Goal: Information Seeking & Learning: Compare options

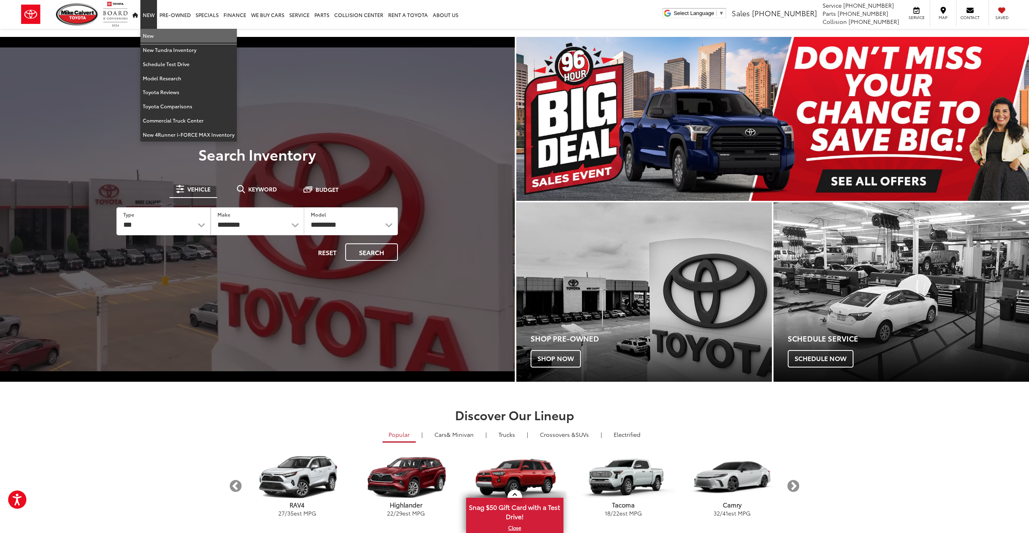
click at [156, 39] on link "New" at bounding box center [188, 36] width 96 height 14
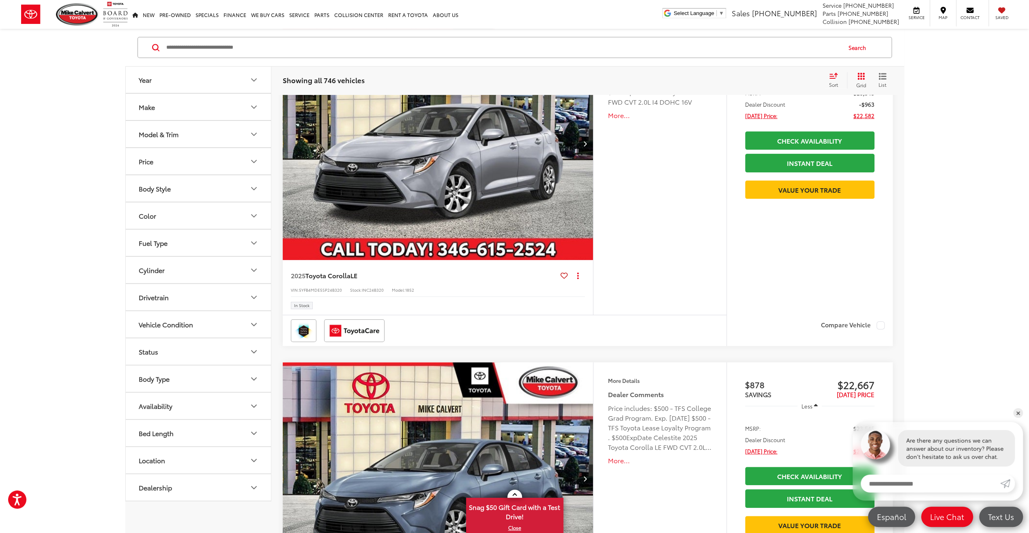
click at [201, 291] on button "Drivetrain" at bounding box center [199, 297] width 146 height 26
click at [165, 311] on label "4-Wheel Drive (111)" at bounding box center [166, 316] width 63 height 13
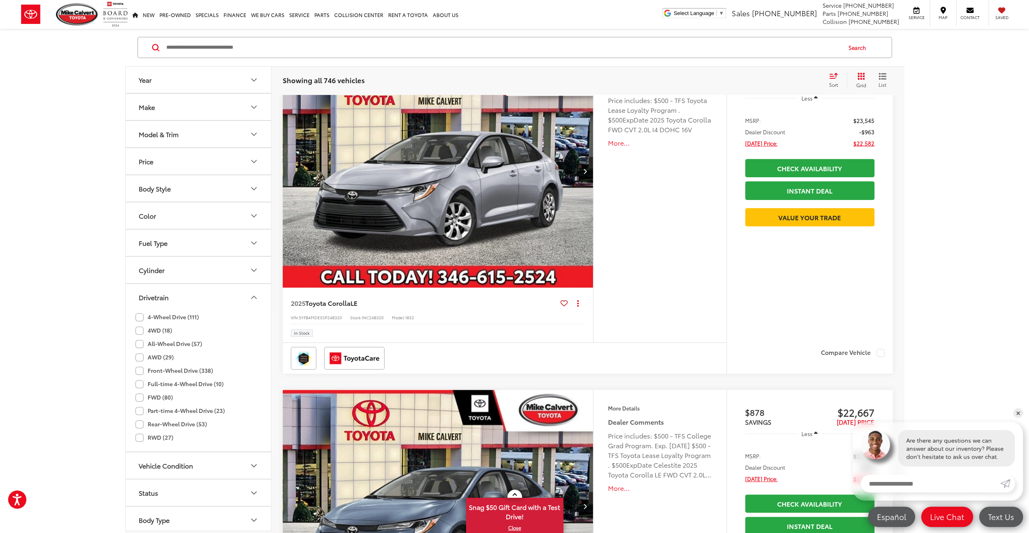
click at [157, 330] on label "4WD (18)" at bounding box center [153, 330] width 36 height 13
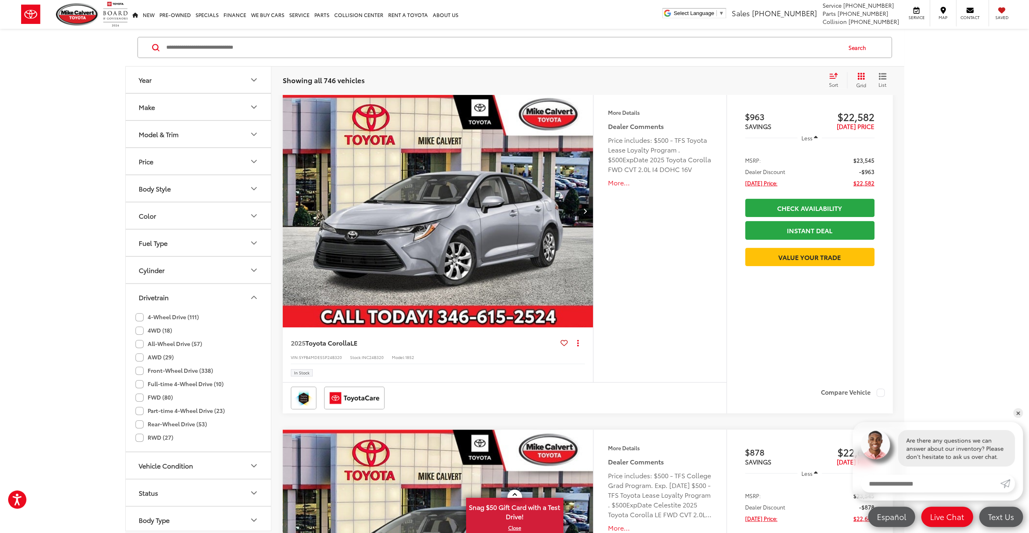
scroll to position [133, 0]
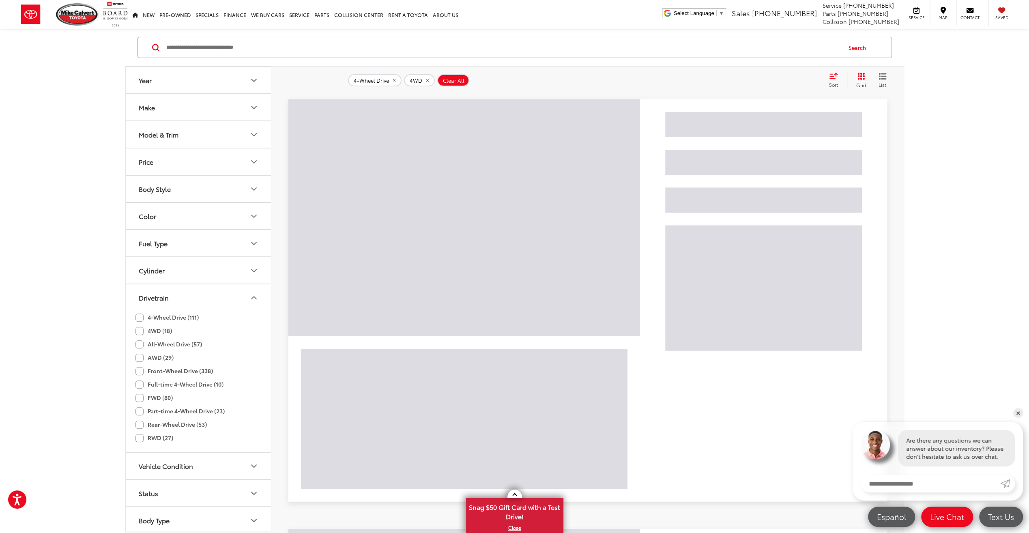
click at [253, 294] on icon "Drivetrain" at bounding box center [254, 298] width 10 height 10
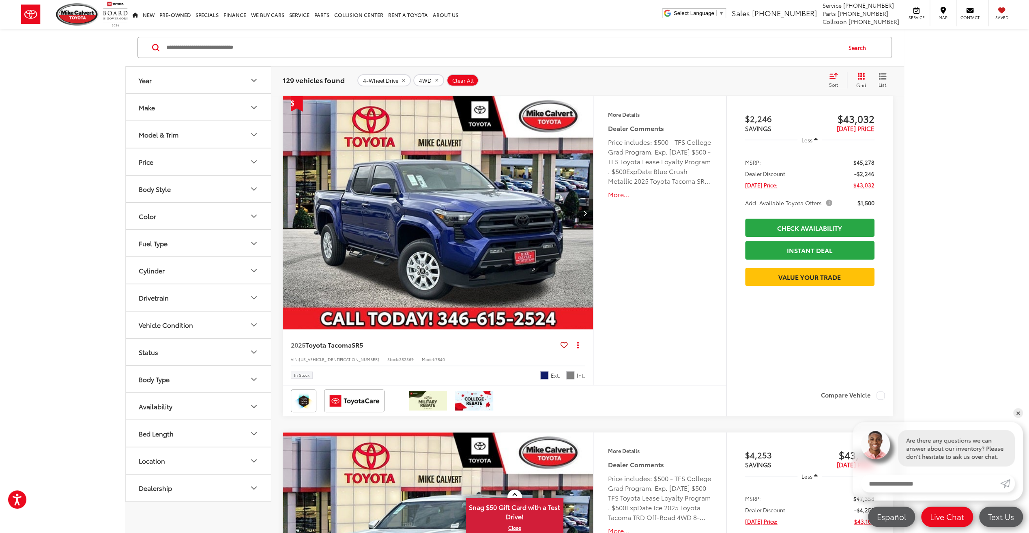
click at [832, 77] on icon "Select sort value" at bounding box center [833, 76] width 9 height 6
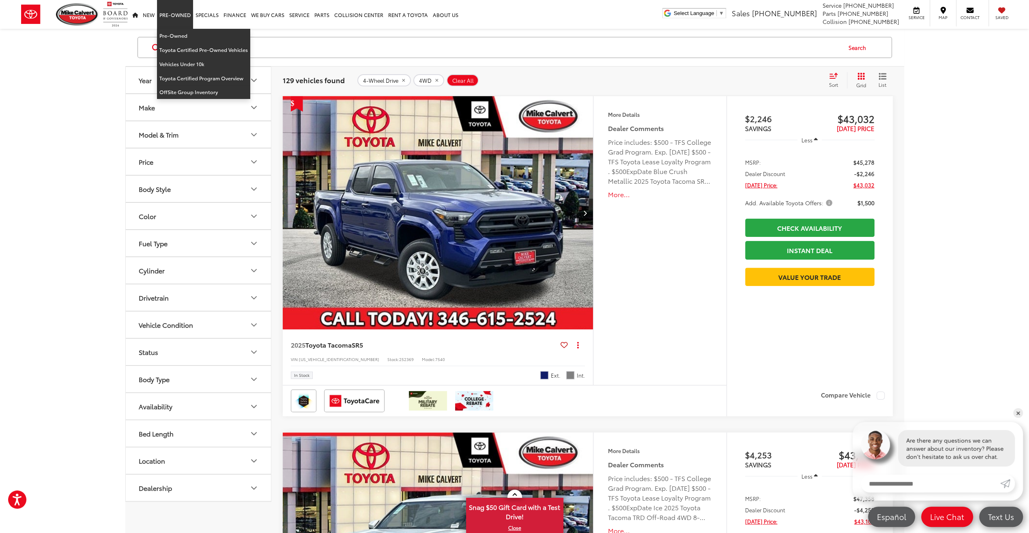
click at [171, 16] on link "Pre-Owned" at bounding box center [175, 14] width 36 height 29
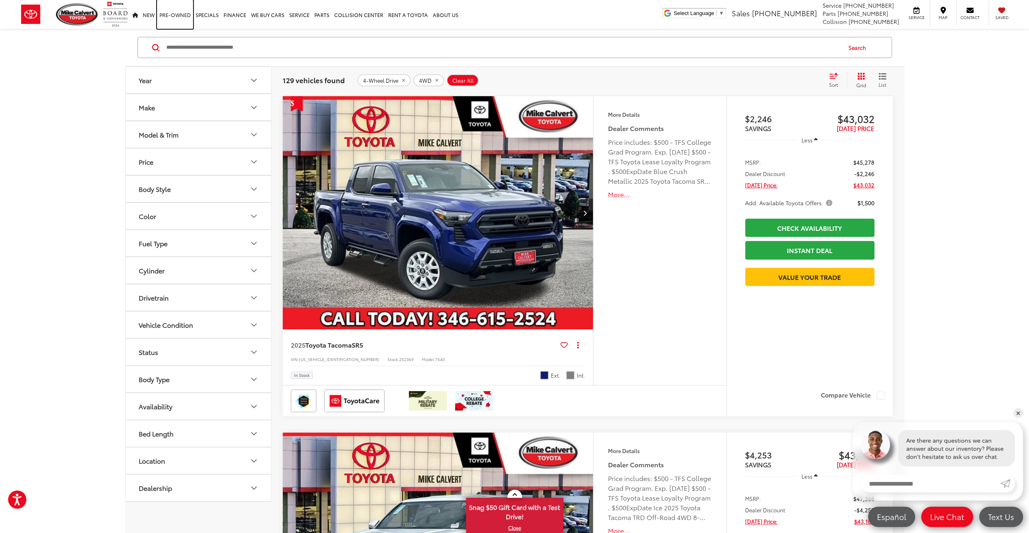
click at [172, 15] on link "Pre-Owned" at bounding box center [175, 14] width 36 height 29
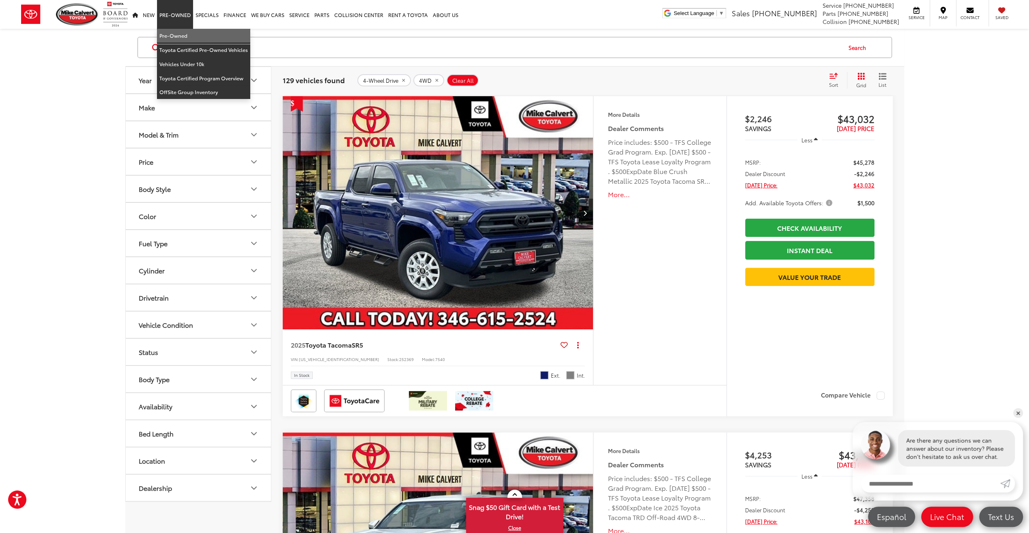
click at [174, 38] on link "Pre-Owned" at bounding box center [203, 36] width 93 height 14
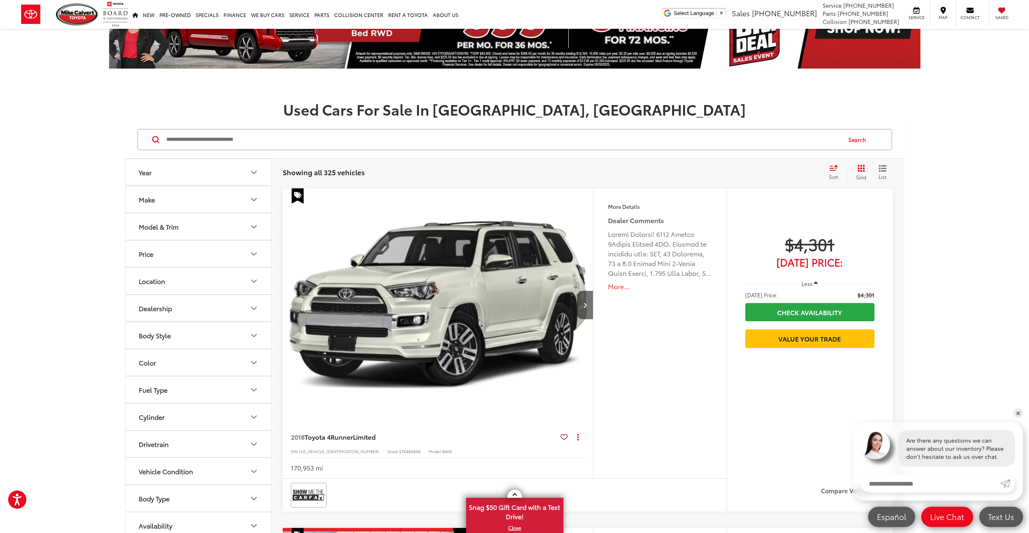
scroll to position [81, 0]
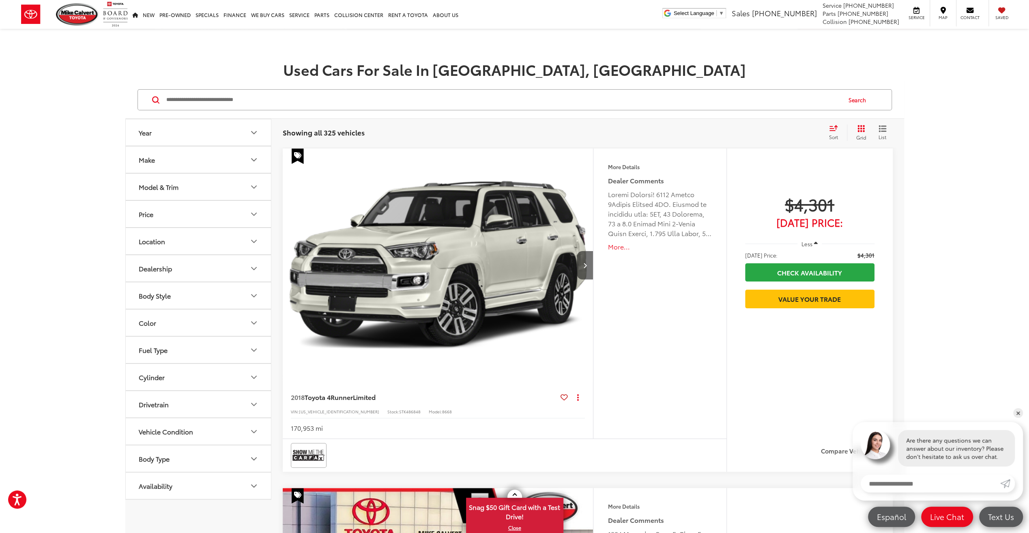
click at [238, 216] on button "Price" at bounding box center [199, 214] width 146 height 26
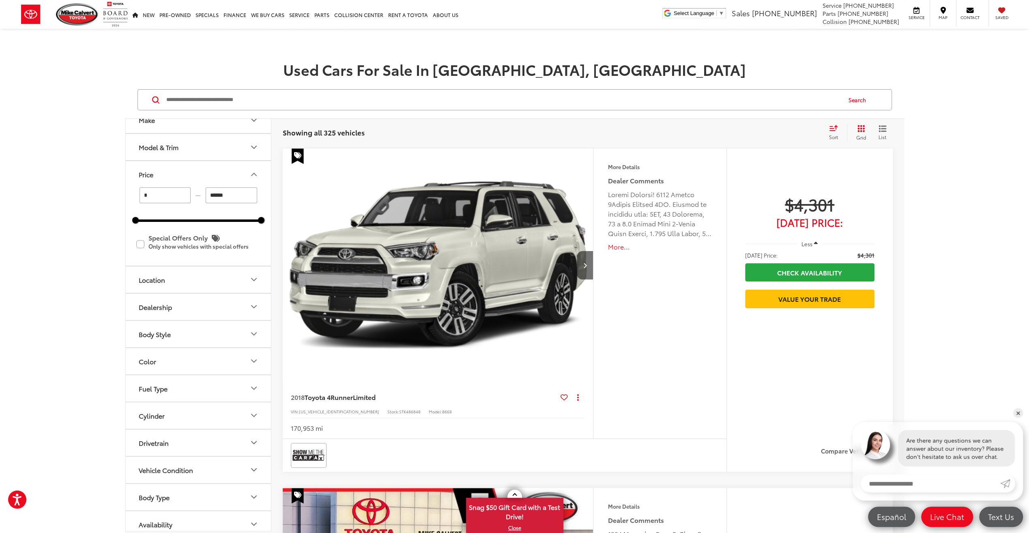
scroll to position [42, 0]
click at [174, 439] on button "Drivetrain" at bounding box center [199, 440] width 146 height 26
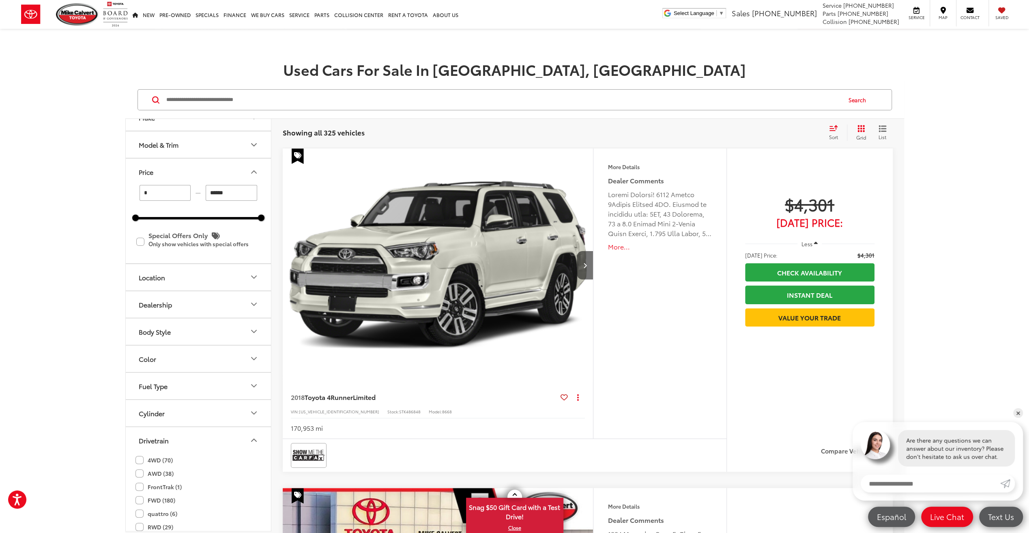
click at [161, 456] on label "4WD (70)" at bounding box center [153, 459] width 37 height 13
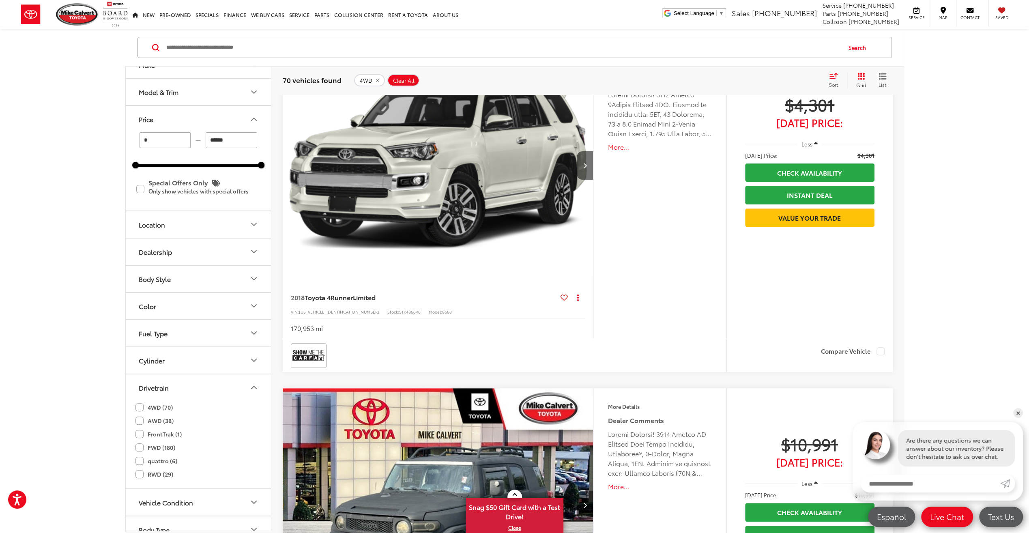
scroll to position [324, 0]
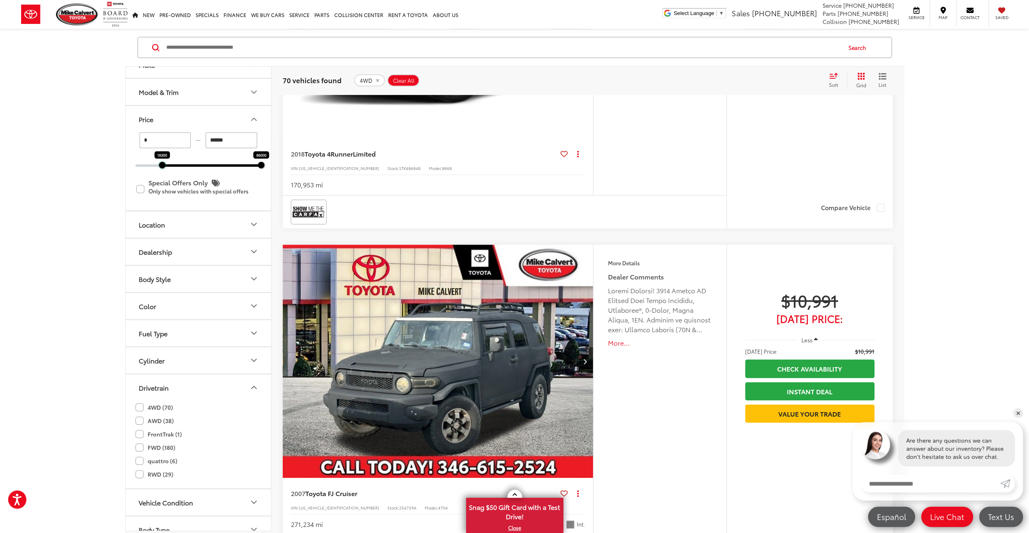
drag, startPoint x: 136, startPoint y: 166, endPoint x: 163, endPoint y: 172, distance: 27.4
click at [163, 172] on div "* — ****** 18300 86000 Special Offers Only Only show vehicles with special offe…" at bounding box center [198, 171] width 145 height 78
type input "******"
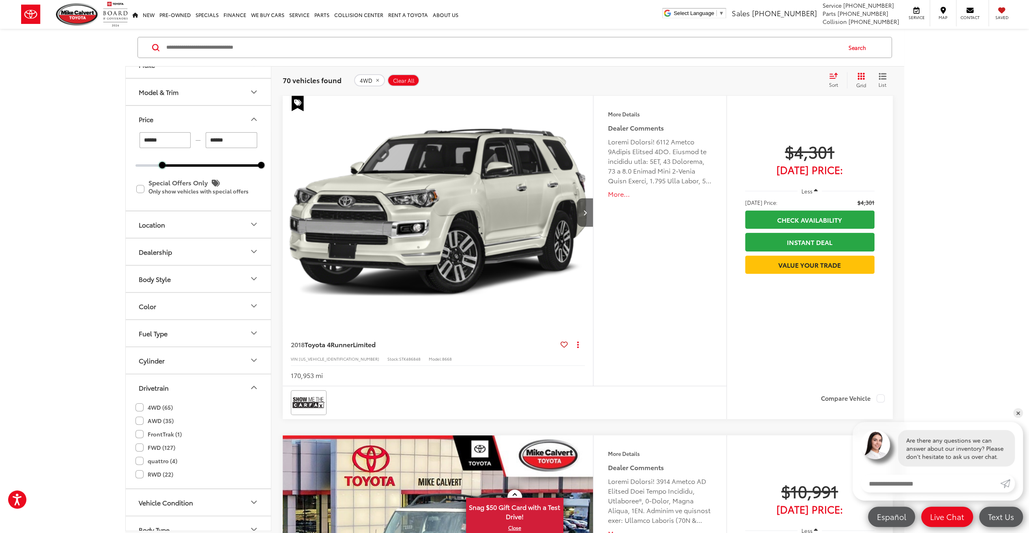
scroll to position [133, 0]
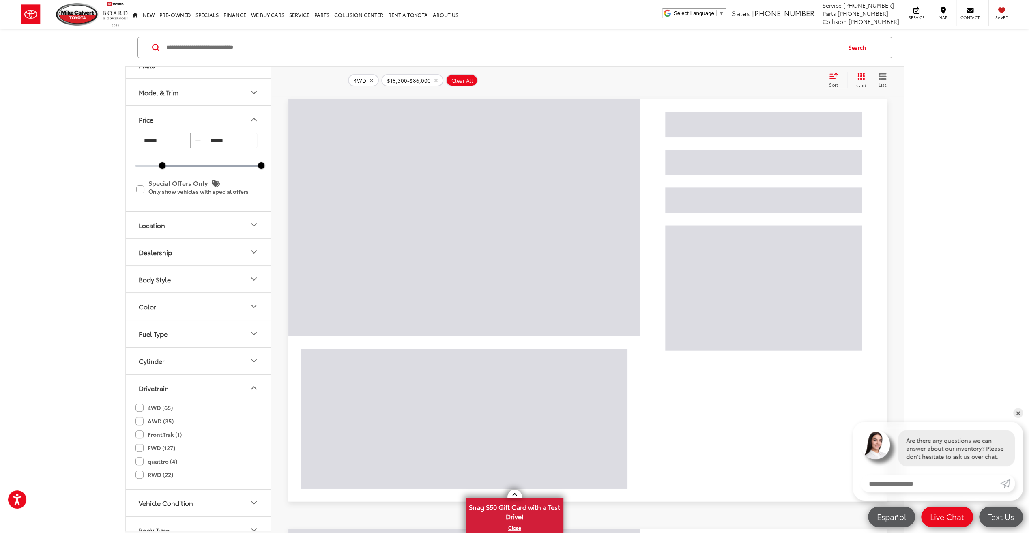
drag, startPoint x: 261, startPoint y: 169, endPoint x: 253, endPoint y: 169, distance: 7.7
click at [253, 169] on div "****** — ****** 18300 86000 Special Offers Only Only show vehicles with special…" at bounding box center [198, 172] width 145 height 78
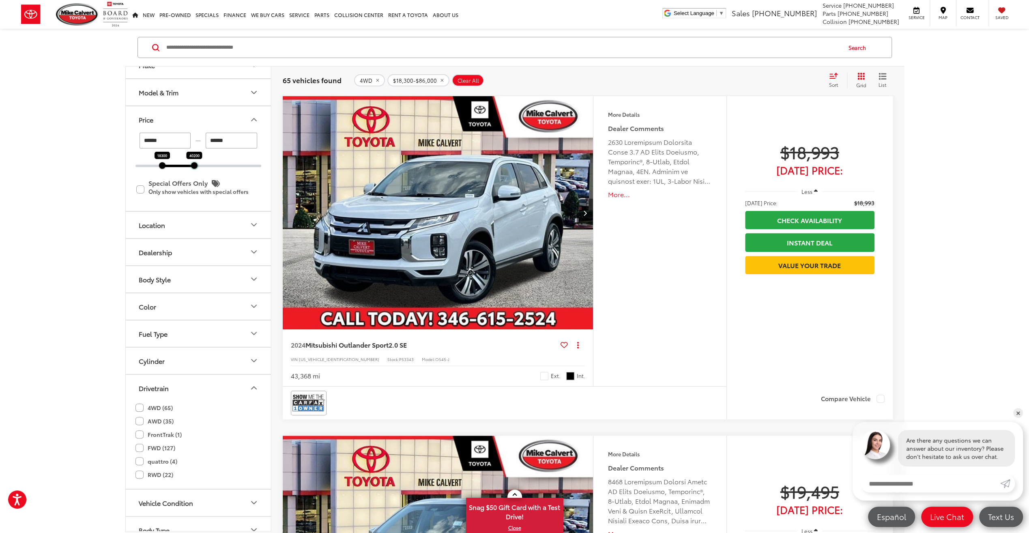
drag, startPoint x: 258, startPoint y: 165, endPoint x: 191, endPoint y: 169, distance: 67.0
click at [191, 169] on div "****** — ****** 18300 40200 Special Offers Only Only show vehicles with special…" at bounding box center [198, 172] width 145 height 78
type input "******"
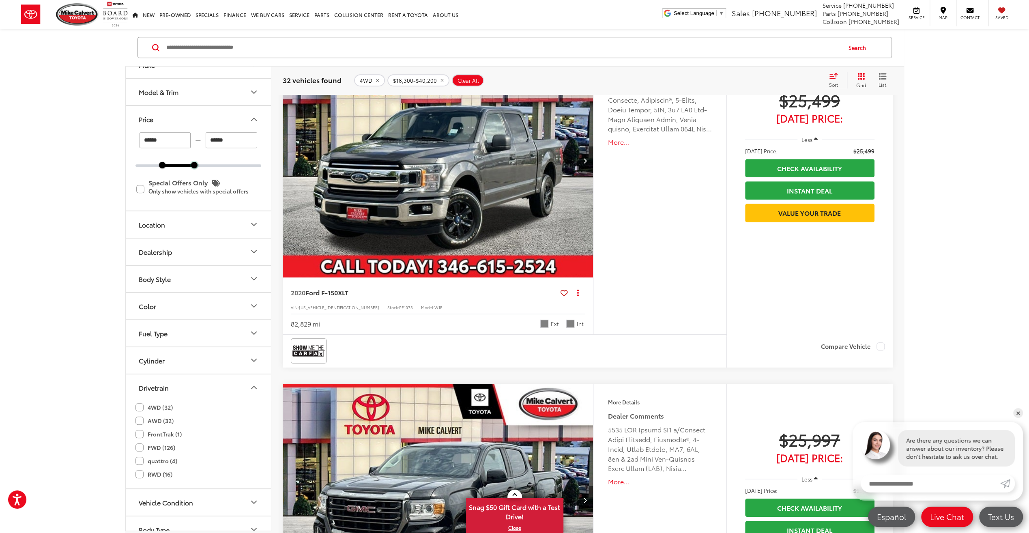
scroll to position [3498, 0]
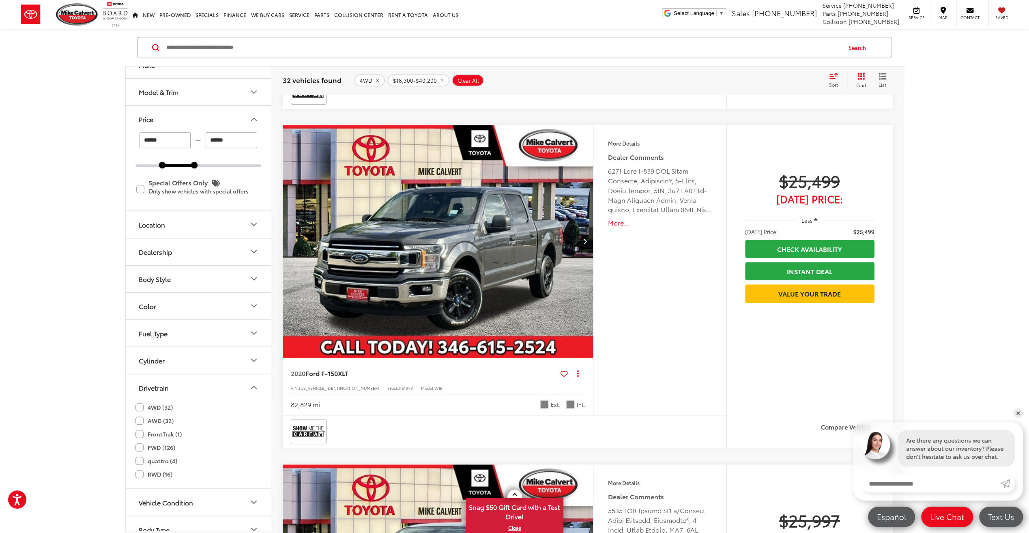
click at [588, 237] on button "Next image" at bounding box center [585, 241] width 16 height 28
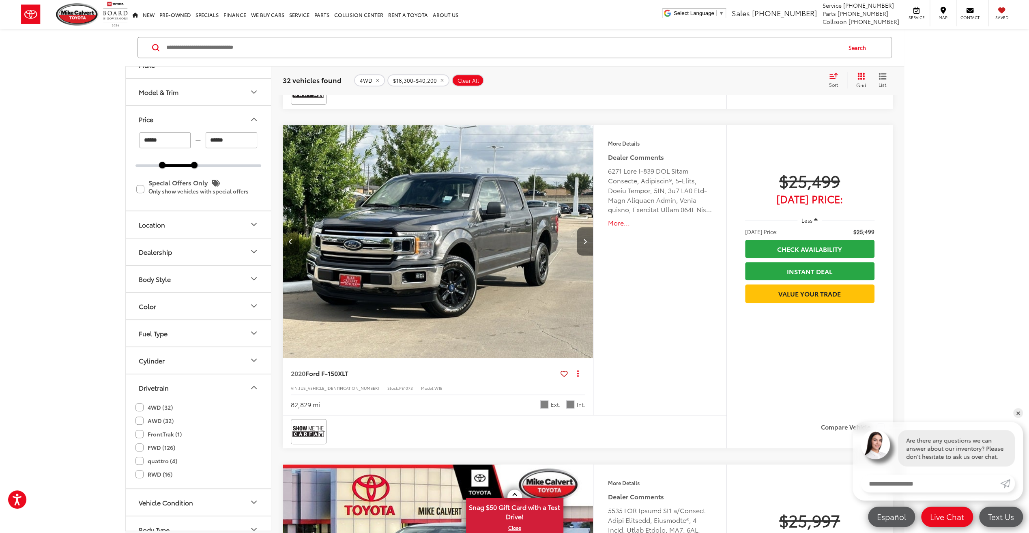
click at [588, 237] on button "Next image" at bounding box center [585, 241] width 16 height 28
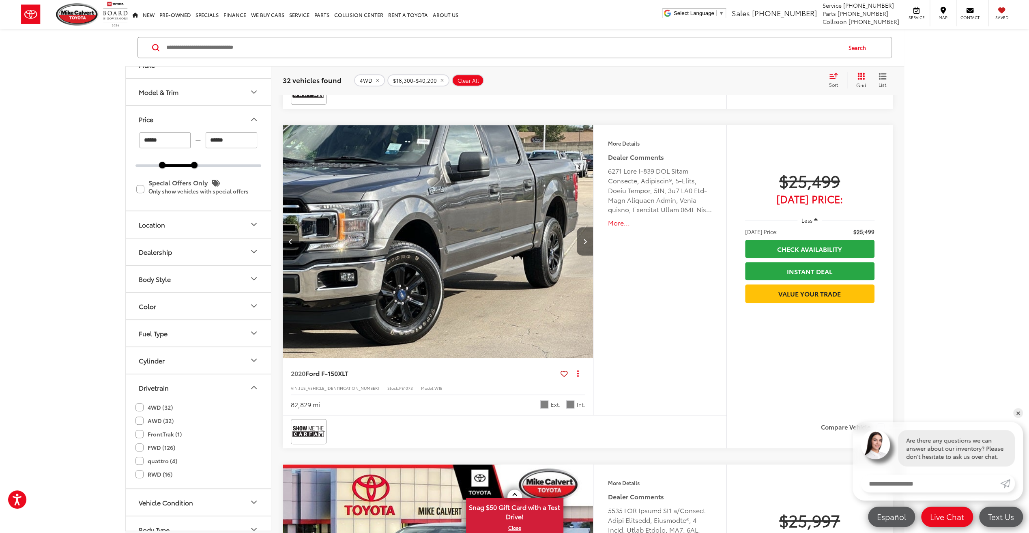
click at [588, 237] on button "Next image" at bounding box center [585, 241] width 16 height 28
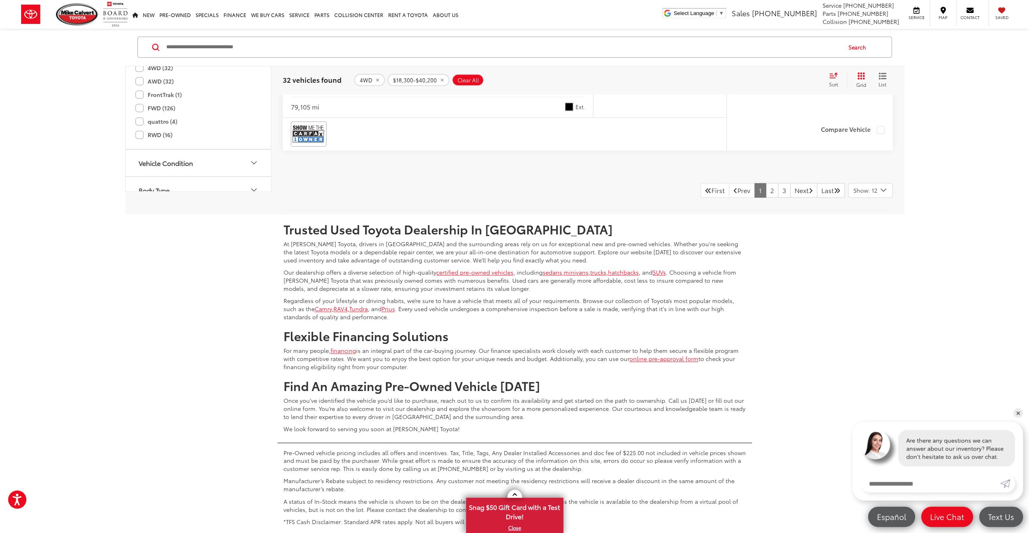
scroll to position [4147, 0]
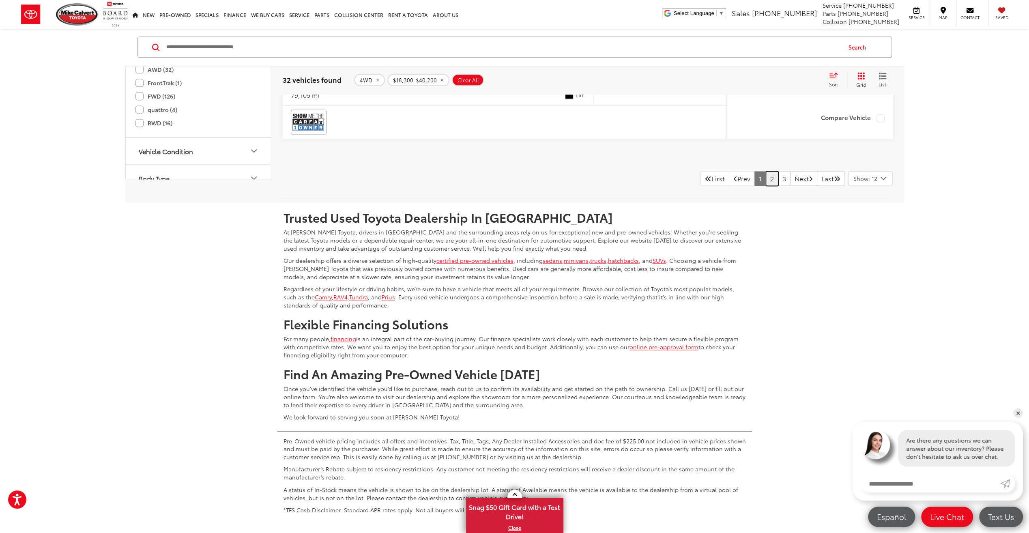
click at [765, 173] on link "2" at bounding box center [771, 178] width 13 height 15
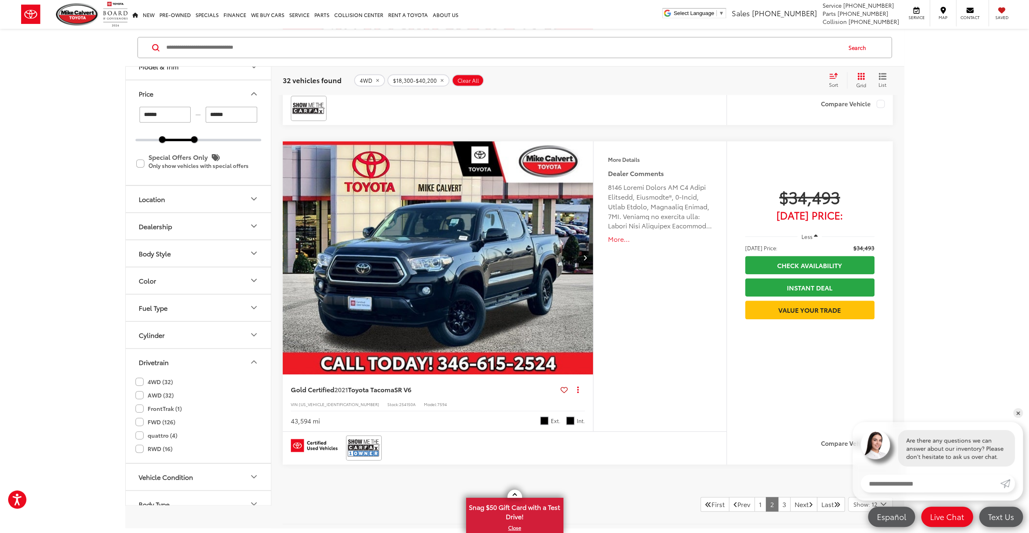
scroll to position [3823, 0]
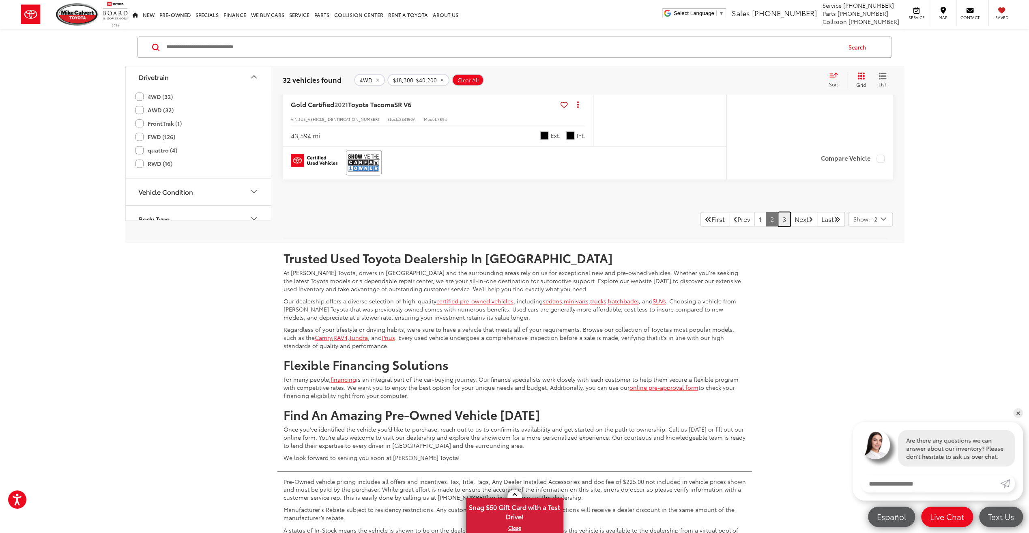
click at [778, 216] on link "3" at bounding box center [784, 219] width 13 height 15
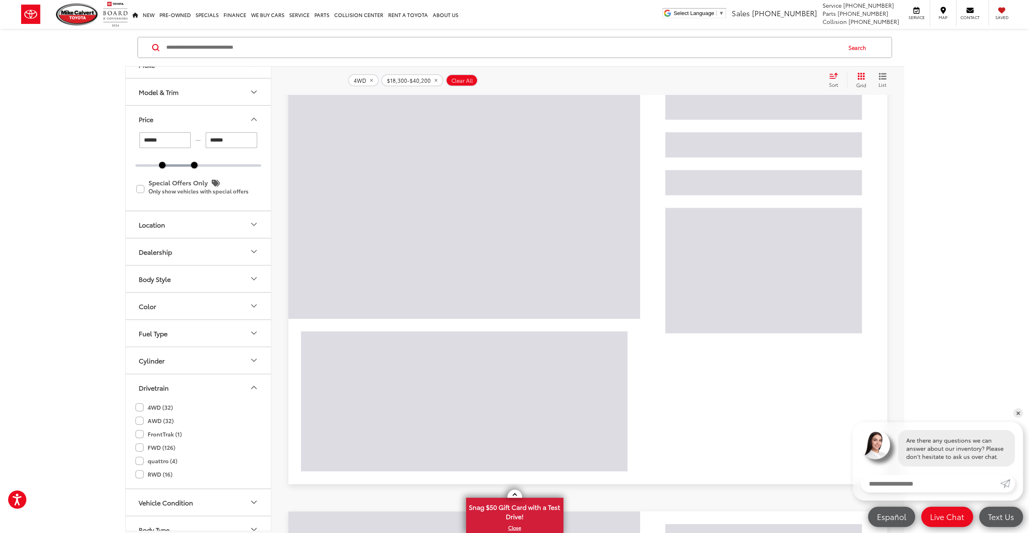
scroll to position [133, 0]
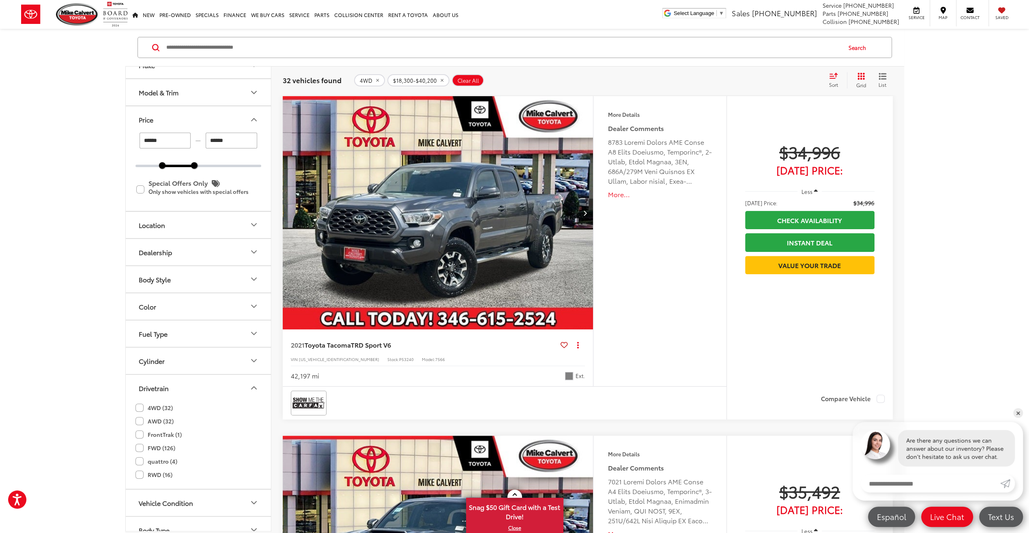
click at [584, 213] on icon "Next image" at bounding box center [585, 213] width 4 height 6
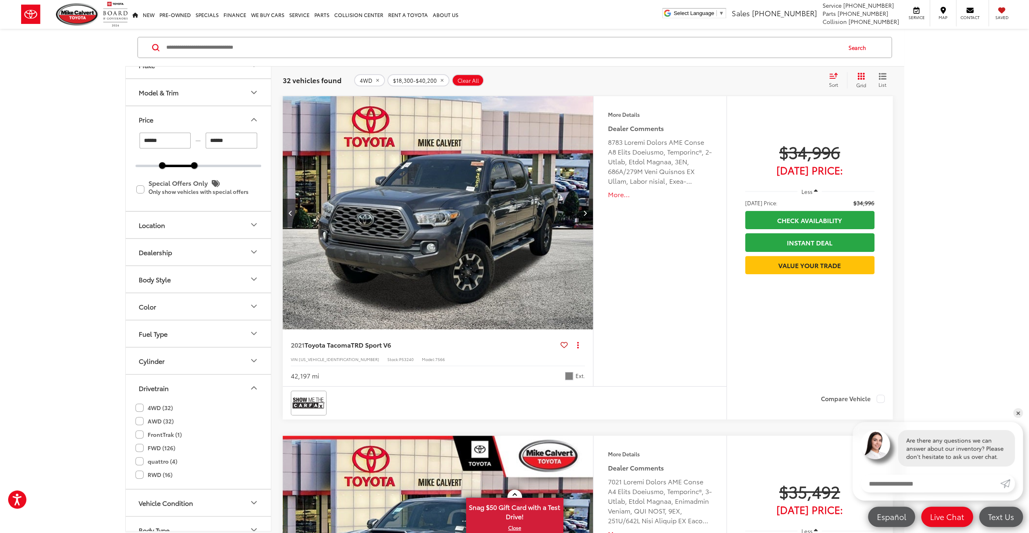
click at [584, 213] on icon "Next image" at bounding box center [585, 213] width 4 height 6
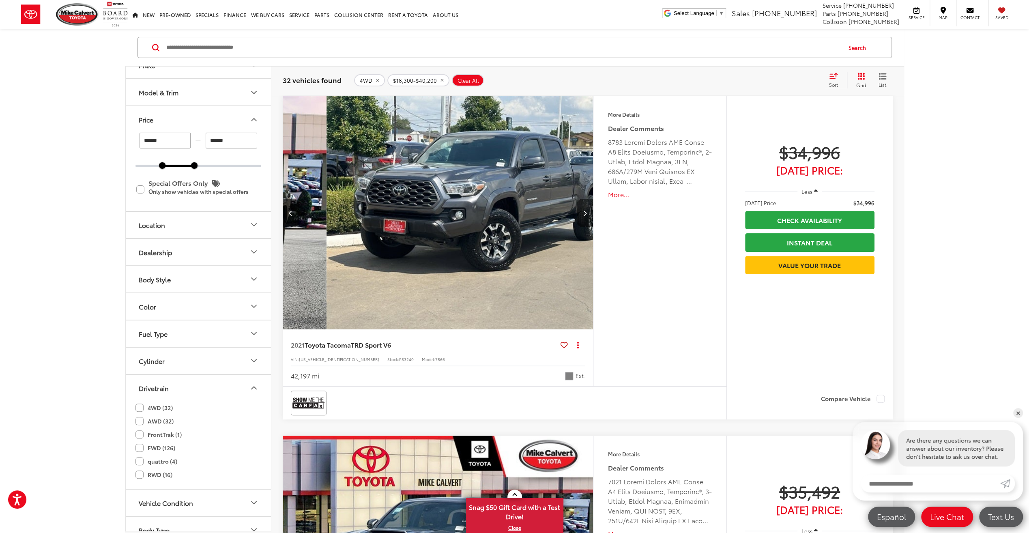
scroll to position [0, 624]
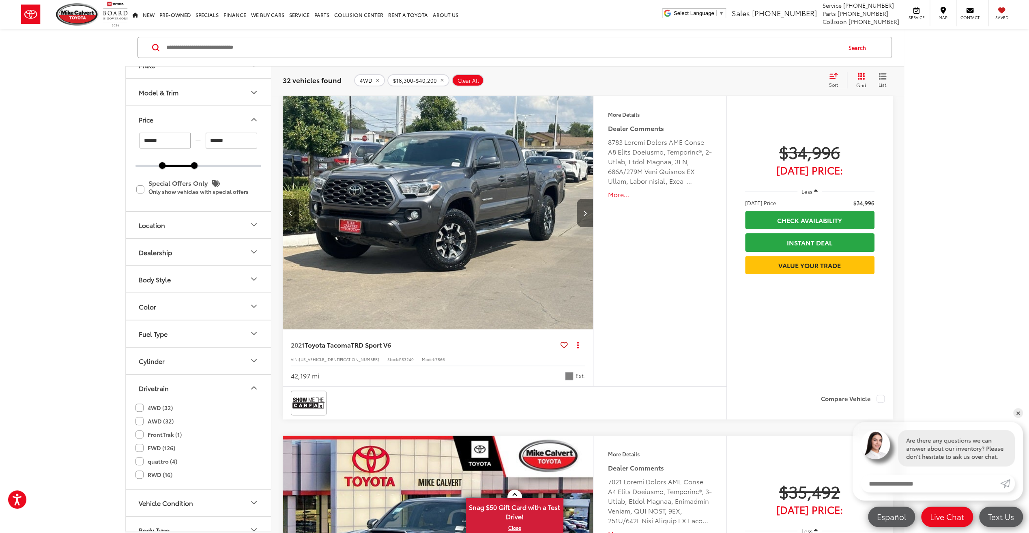
click at [584, 213] on icon "Next image" at bounding box center [585, 213] width 4 height 6
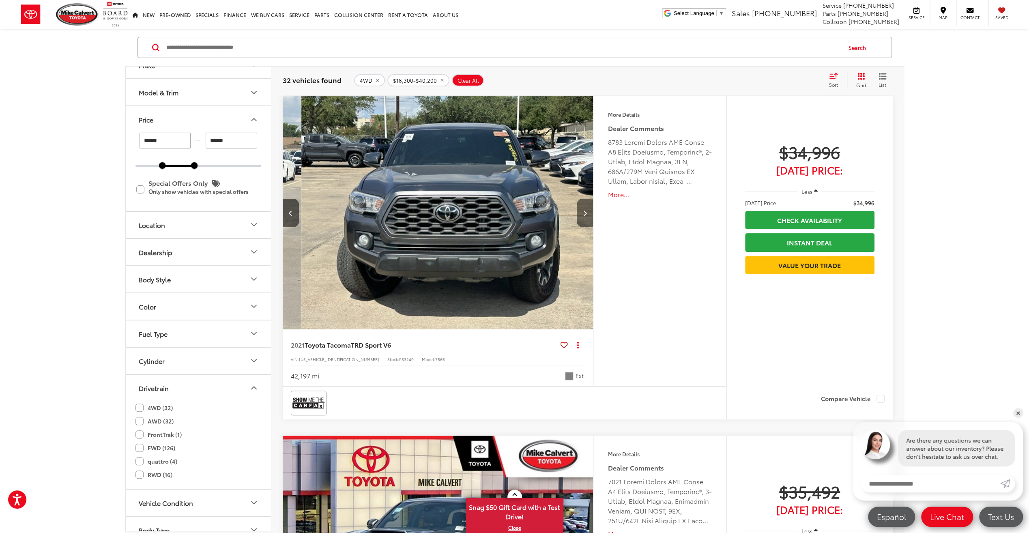
scroll to position [0, 935]
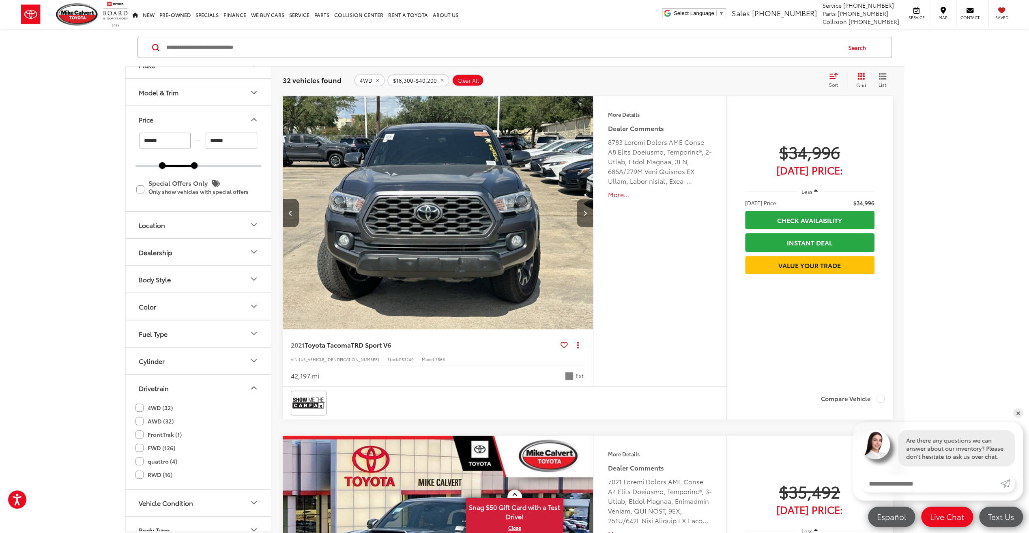
click at [584, 213] on icon "Next image" at bounding box center [585, 213] width 4 height 6
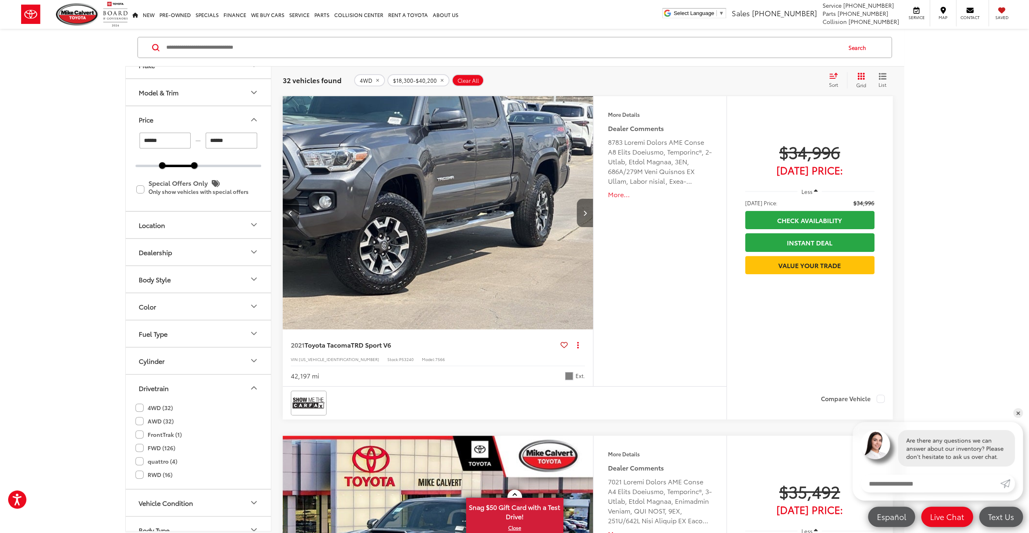
click at [584, 213] on icon "Next image" at bounding box center [585, 213] width 4 height 6
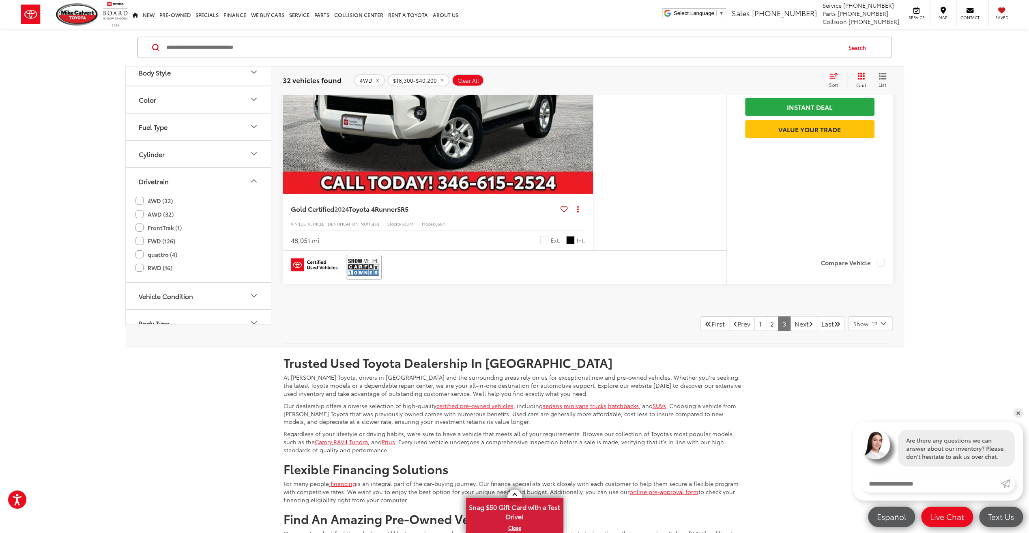
scroll to position [2647, 0]
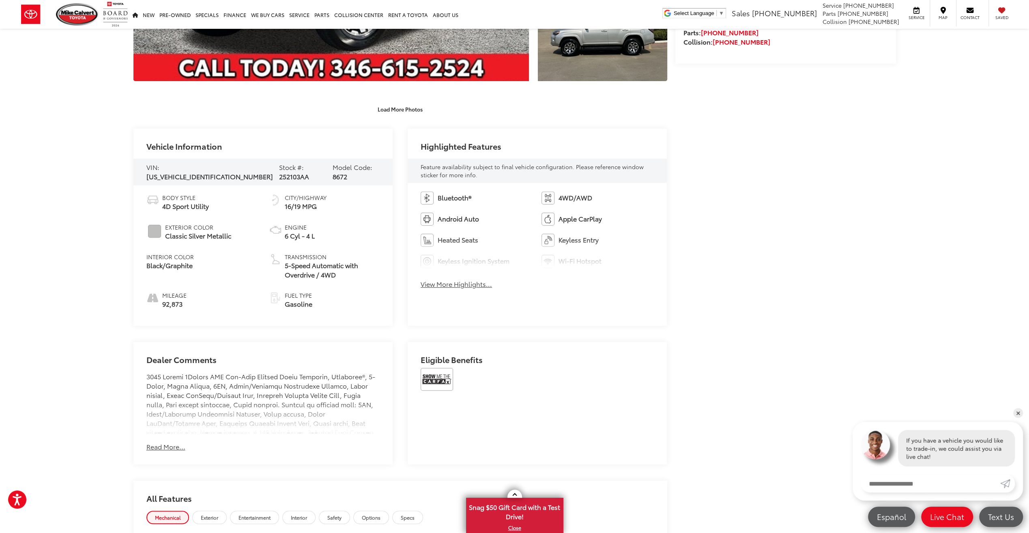
scroll to position [284, 0]
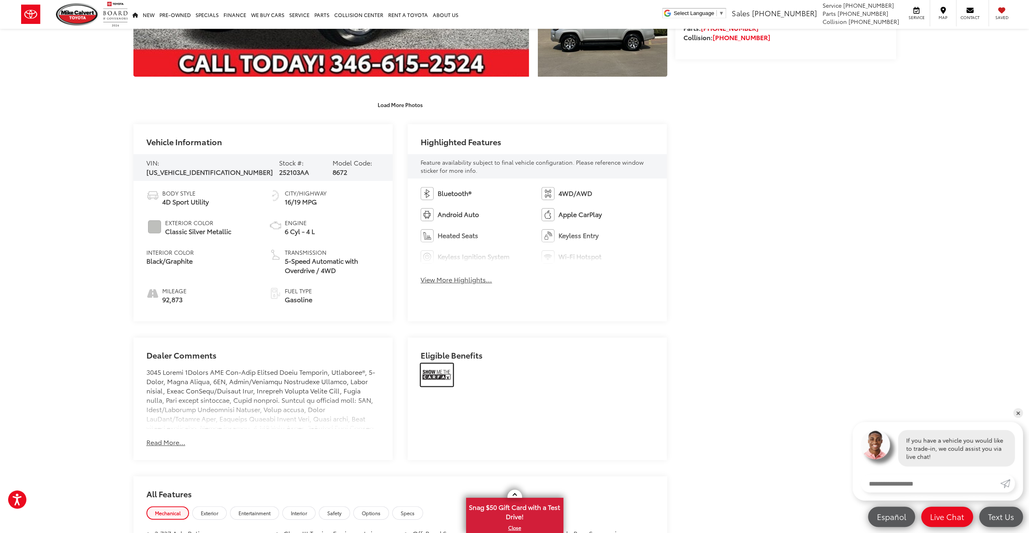
click at [448, 363] on img at bounding box center [436, 374] width 32 height 23
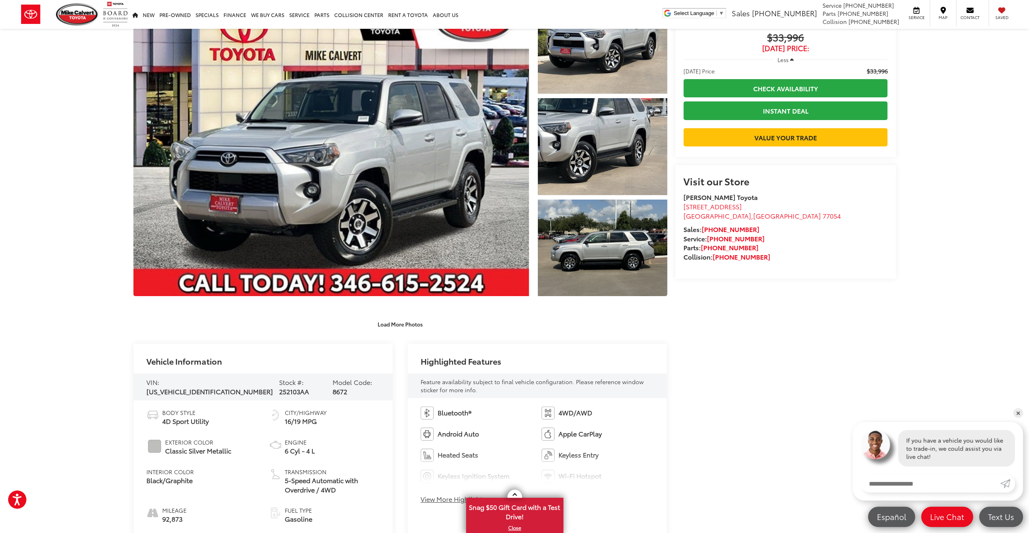
scroll to position [0, 0]
